Goal: Contribute content: Add original content to the website for others to see

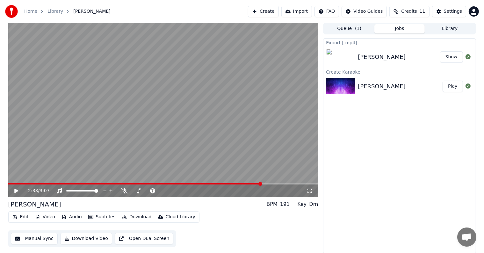
click at [268, 10] on button "Create" at bounding box center [263, 11] width 31 height 11
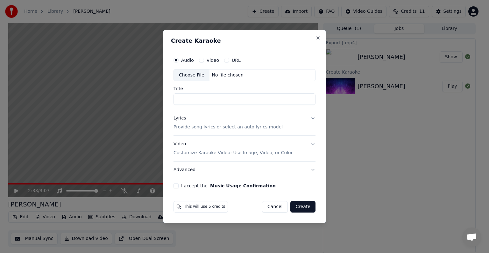
click at [194, 73] on div "Choose File" at bounding box center [192, 74] width 36 height 11
type input "**********"
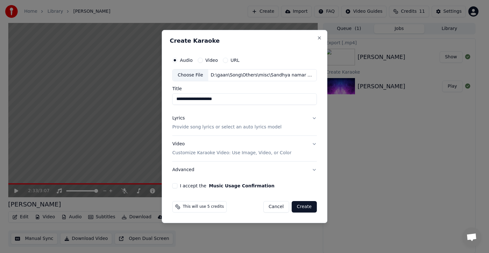
click at [195, 127] on p "Provide song lyrics or select an auto lyrics model" at bounding box center [226, 127] width 109 height 6
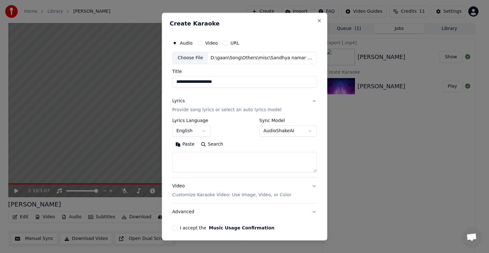
click at [208, 164] on textarea at bounding box center [244, 162] width 145 height 20
paste textarea "**********"
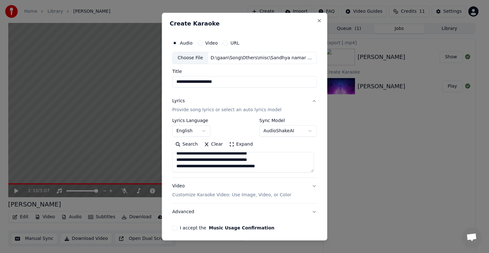
scroll to position [201, 0]
type textarea "**********"
click at [173, 228] on button "I accept the Music Usage Confirmation" at bounding box center [174, 227] width 5 height 5
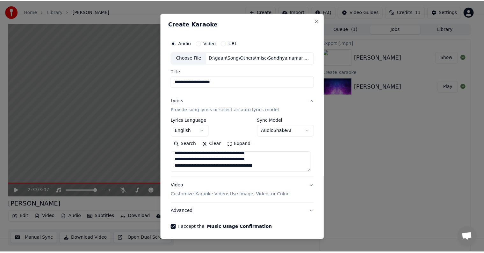
scroll to position [24, 0]
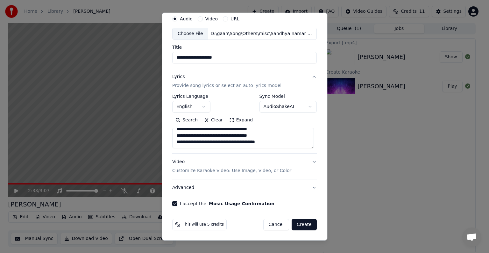
click at [305, 224] on button "Create" at bounding box center [304, 224] width 25 height 11
select select
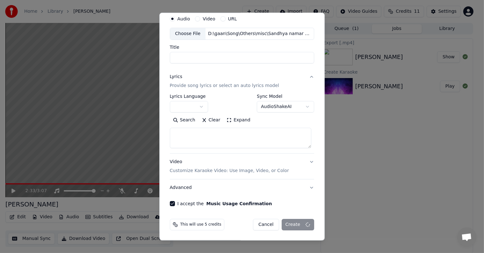
scroll to position [0, 0]
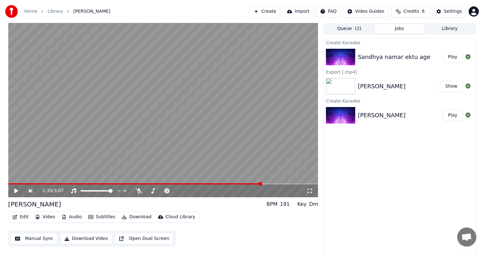
click at [407, 58] on div "Sandhya namar ektu age" at bounding box center [394, 57] width 72 height 9
click at [454, 56] on button "Play" at bounding box center [452, 56] width 20 height 11
click at [19, 190] on icon at bounding box center [20, 190] width 15 height 5
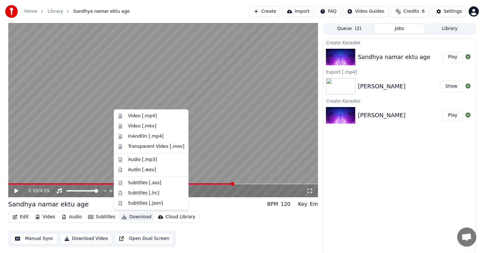
click at [126, 216] on button "Download" at bounding box center [136, 216] width 35 height 9
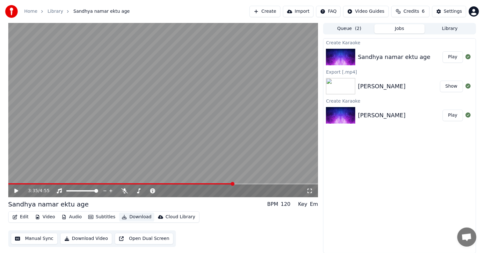
click at [131, 218] on button "Download" at bounding box center [136, 216] width 35 height 9
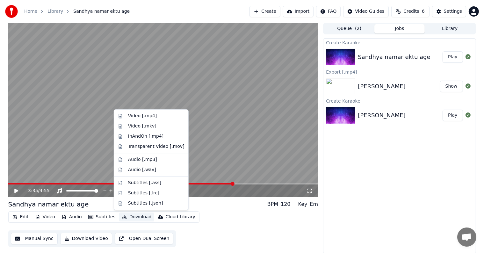
click at [133, 217] on button "Download" at bounding box center [136, 216] width 35 height 9
click at [133, 114] on div "Video [.mp4]" at bounding box center [142, 116] width 29 height 6
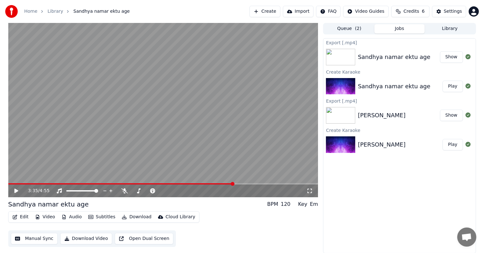
click at [455, 58] on button "Show" at bounding box center [451, 56] width 23 height 11
click at [403, 13] on button "Credits 6" at bounding box center [410, 11] width 38 height 11
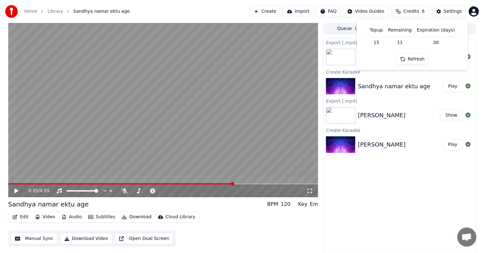
click at [395, 195] on div "Export [.mp4] Sandhya namar ektu age Show Create Karaoke Sandhya namar ektu age…" at bounding box center [399, 145] width 153 height 215
